Goal: Information Seeking & Learning: Find specific fact

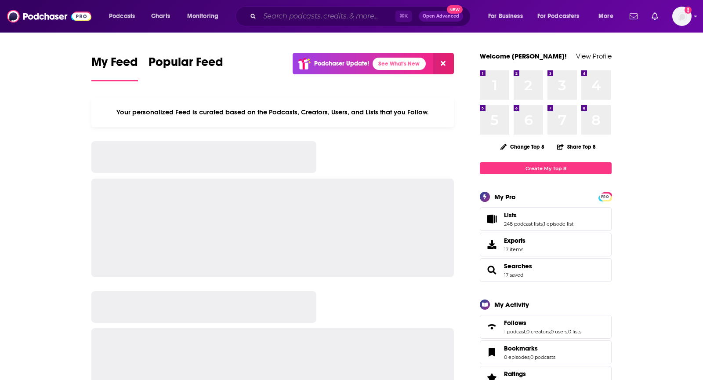
click at [281, 15] on input "Search podcasts, credits, & more..." at bounding box center [328, 16] width 136 height 14
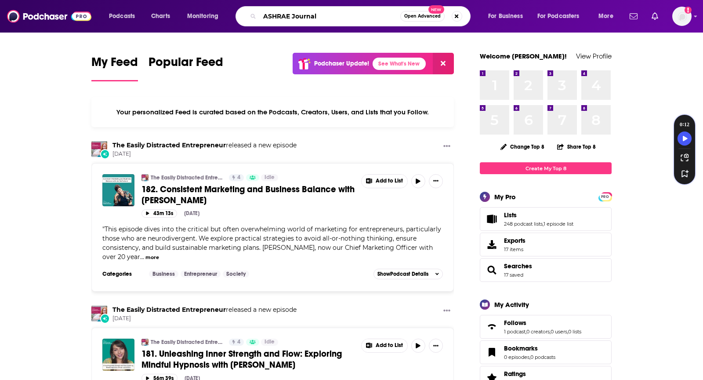
type input "ASHRAE Journal"
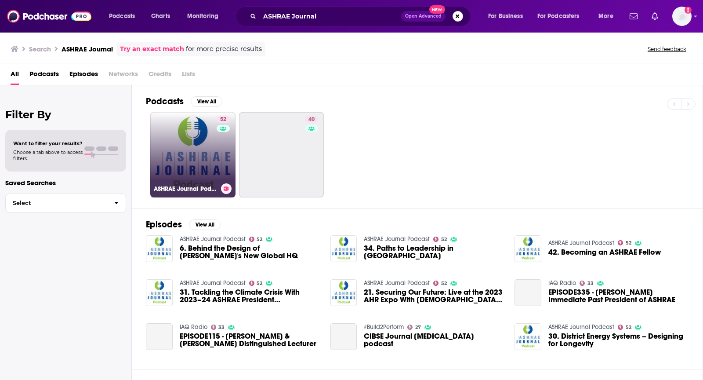
click at [186, 165] on link "52 ASHRAE Journal Podcast" at bounding box center [192, 154] width 85 height 85
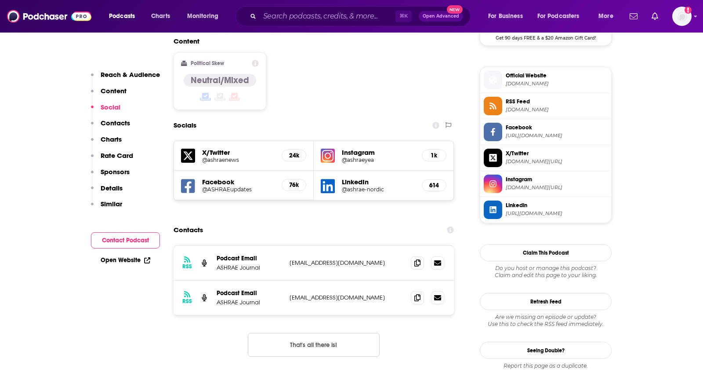
scroll to position [694, 0]
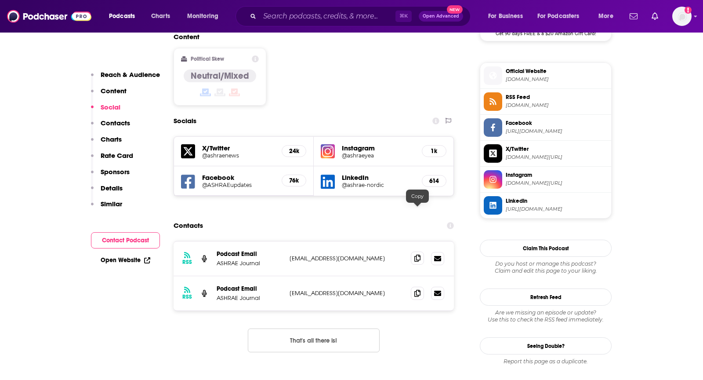
click at [418, 251] on span at bounding box center [417, 257] width 13 height 13
